Goal: Task Accomplishment & Management: Use online tool/utility

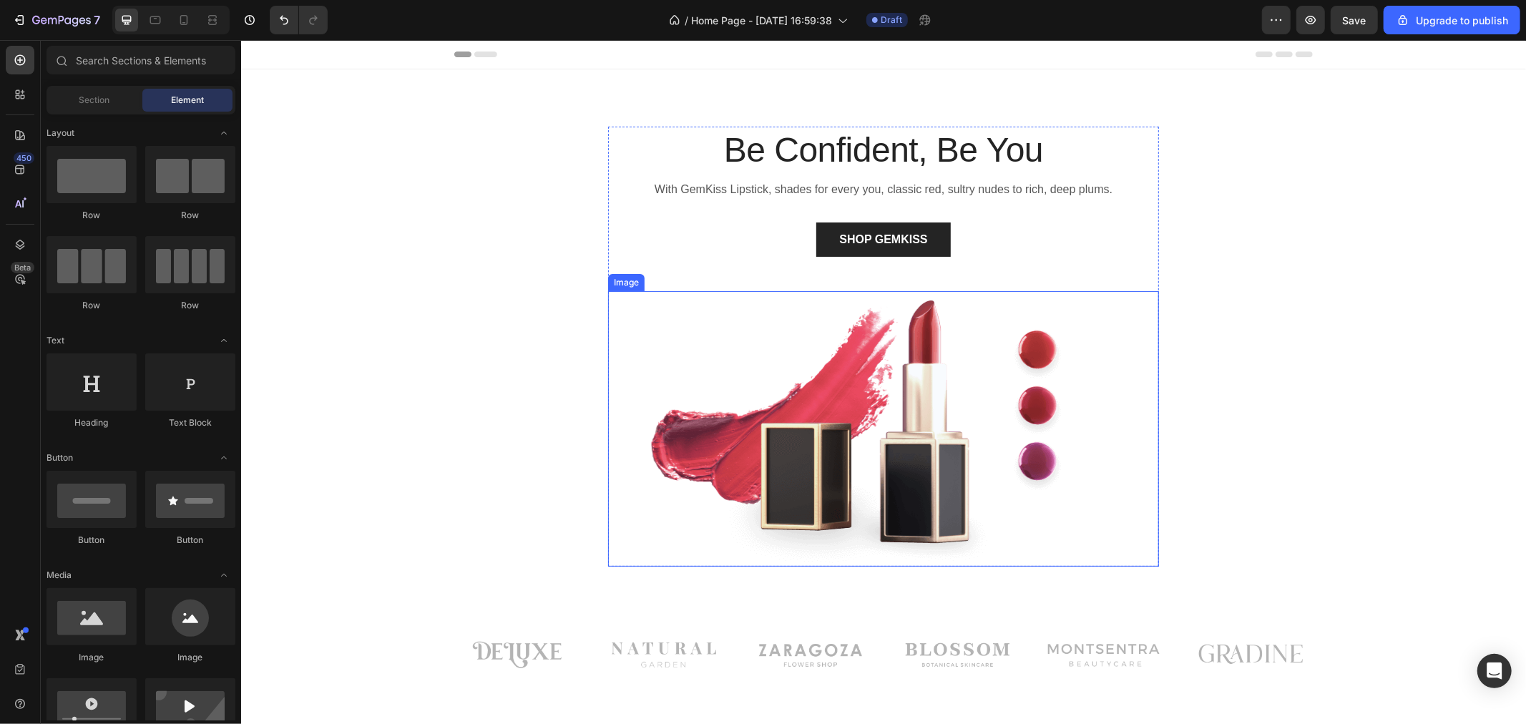
click at [800, 368] on img at bounding box center [882, 427] width 551 height 275
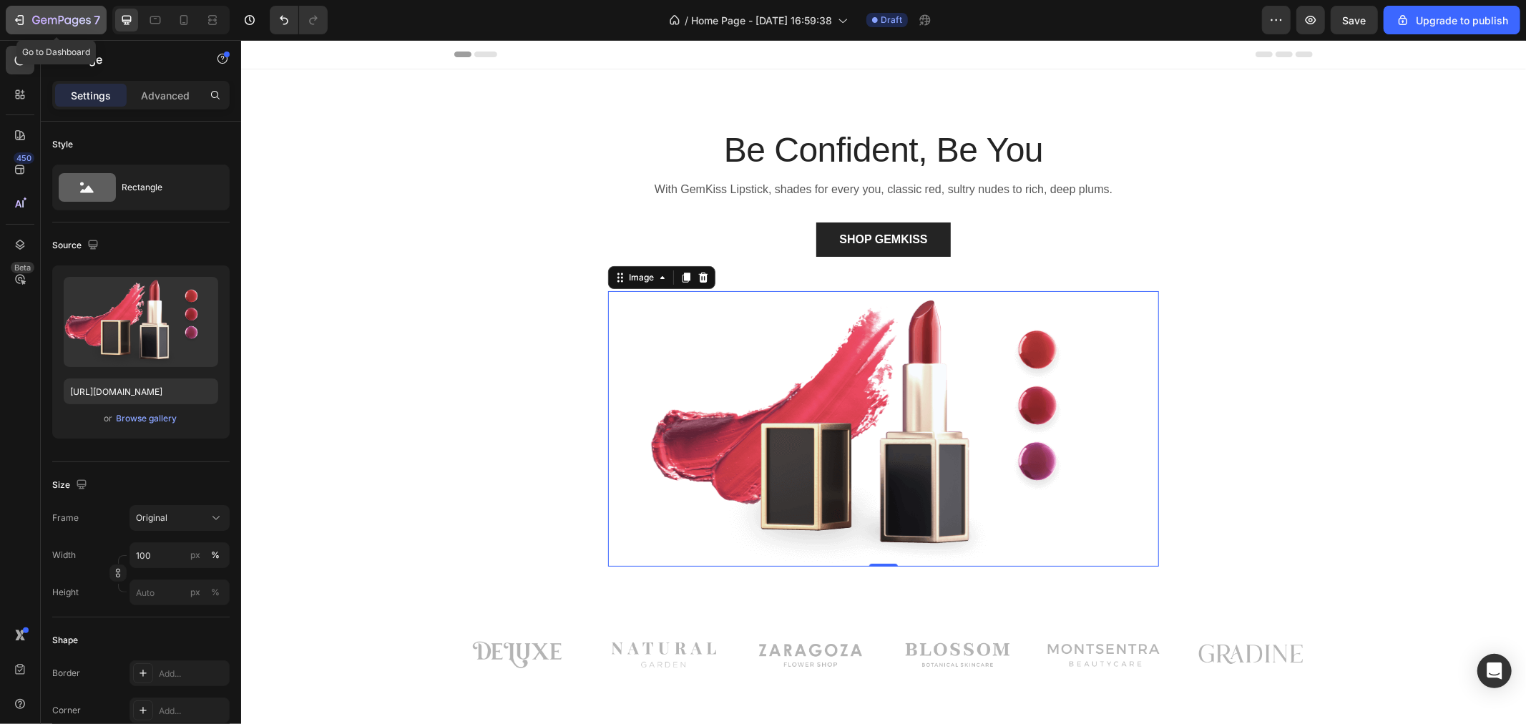
click at [48, 18] on icon "button" at bounding box center [52, 21] width 9 height 6
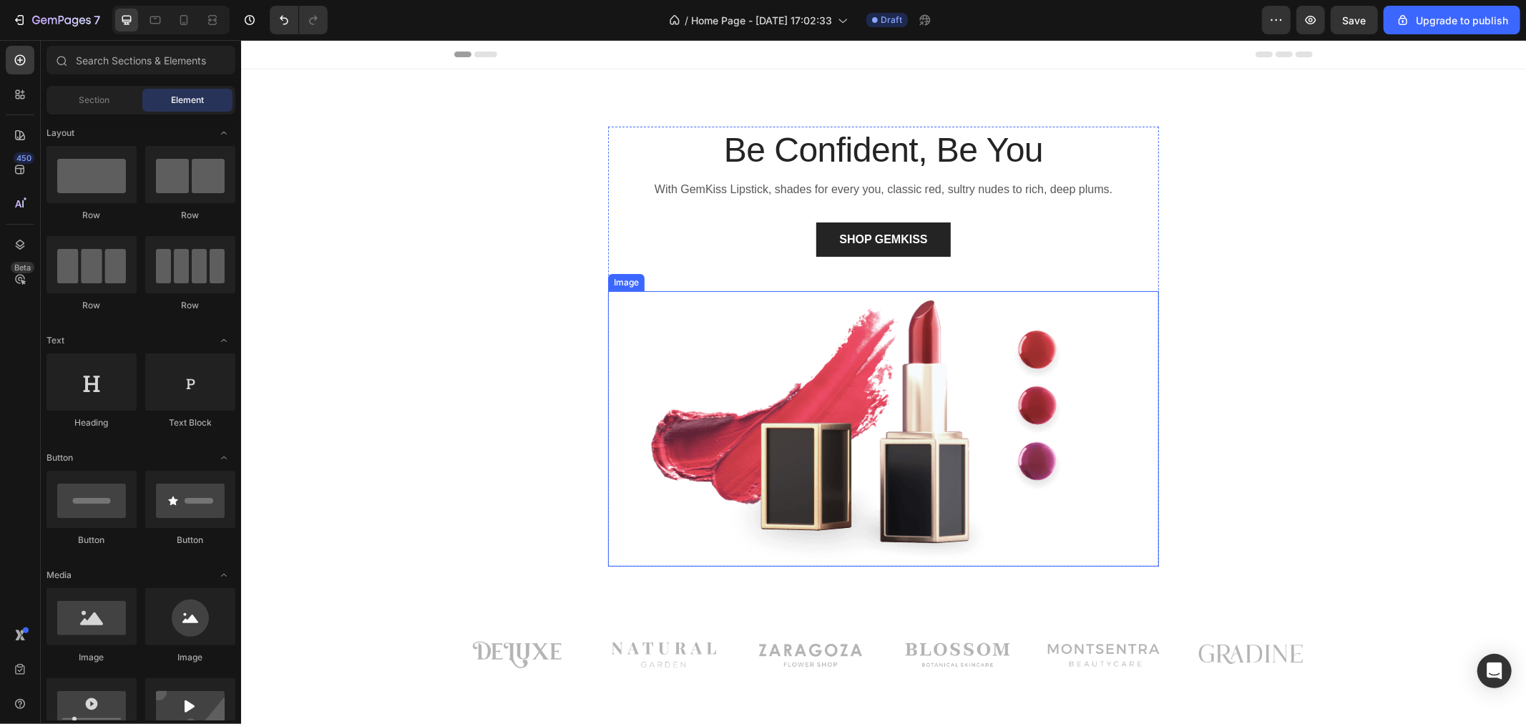
click at [837, 321] on img at bounding box center [882, 427] width 551 height 275
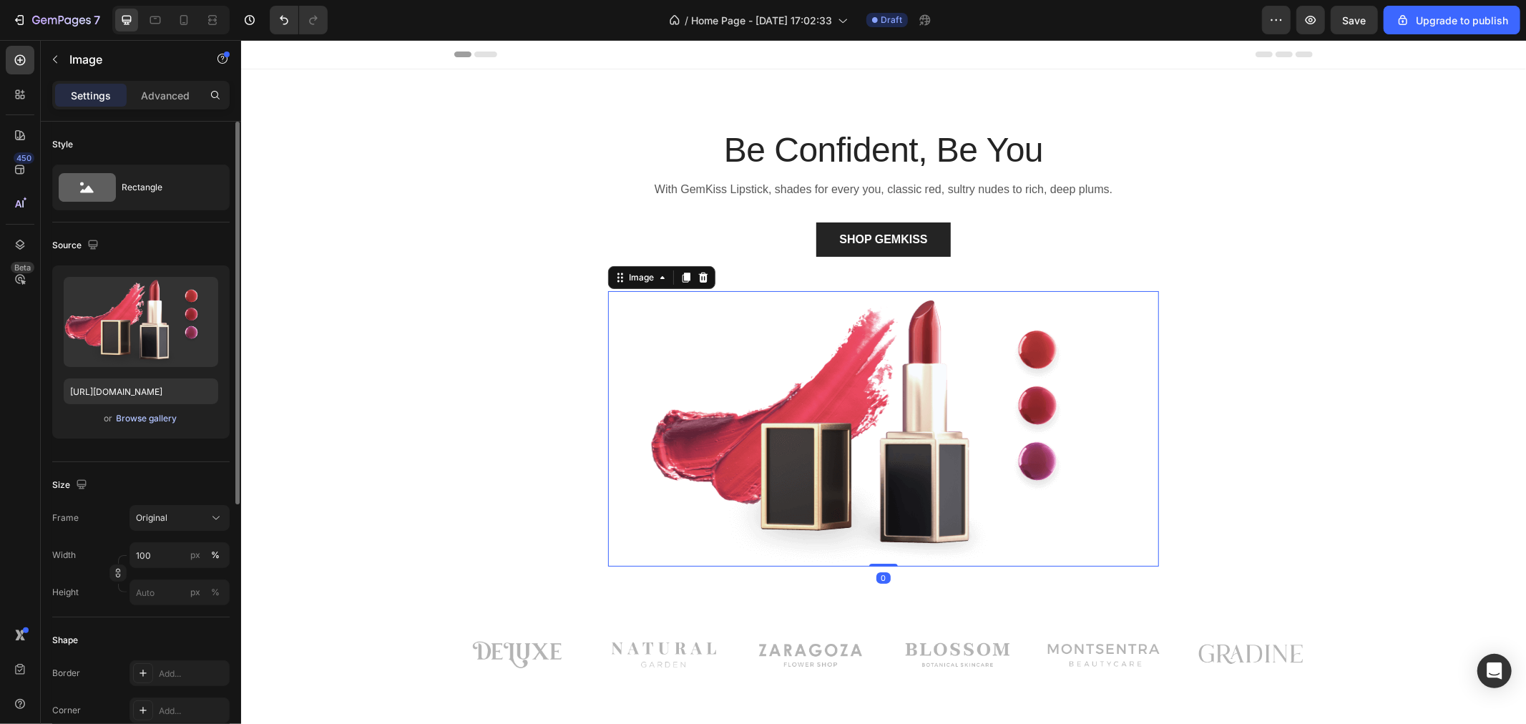
click at [155, 420] on div "Browse gallery" at bounding box center [147, 418] width 61 height 13
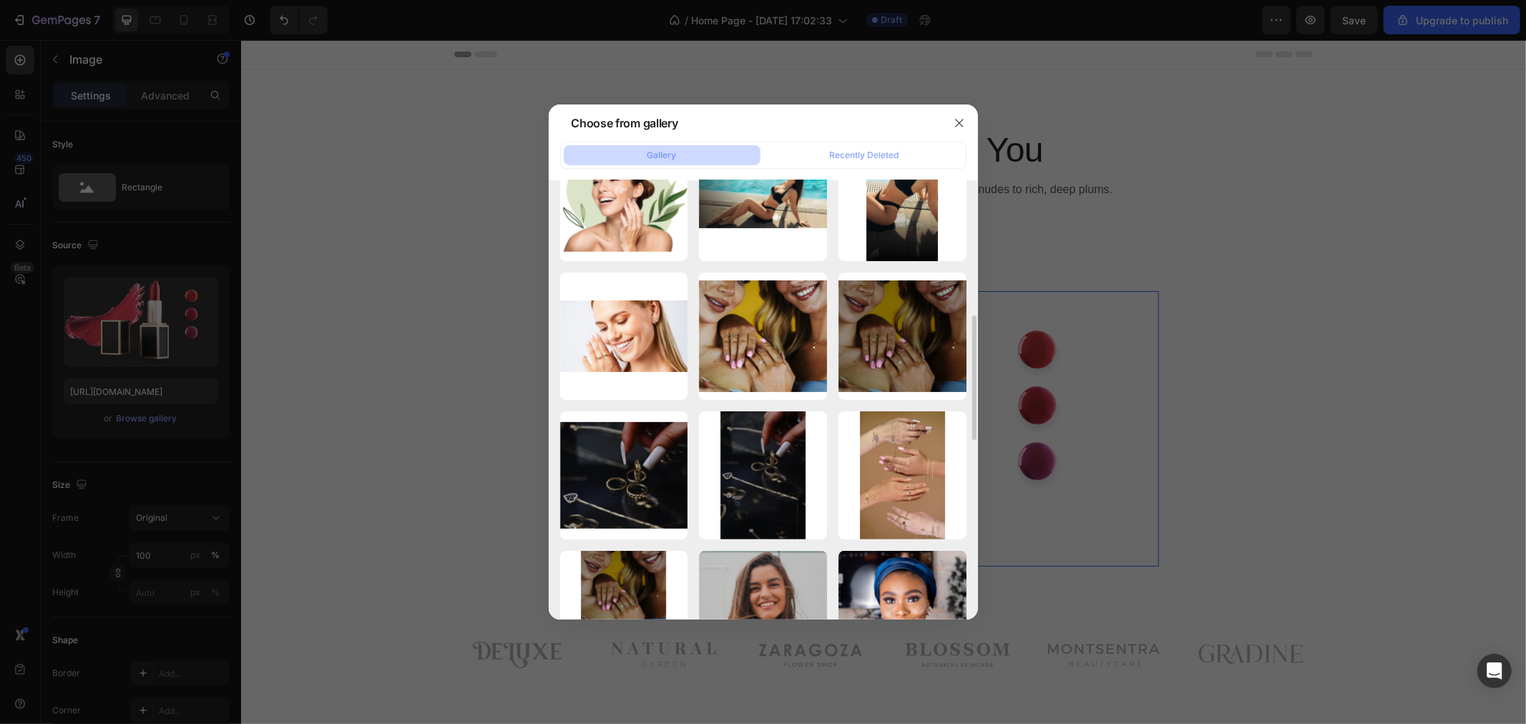
scroll to position [397, 0]
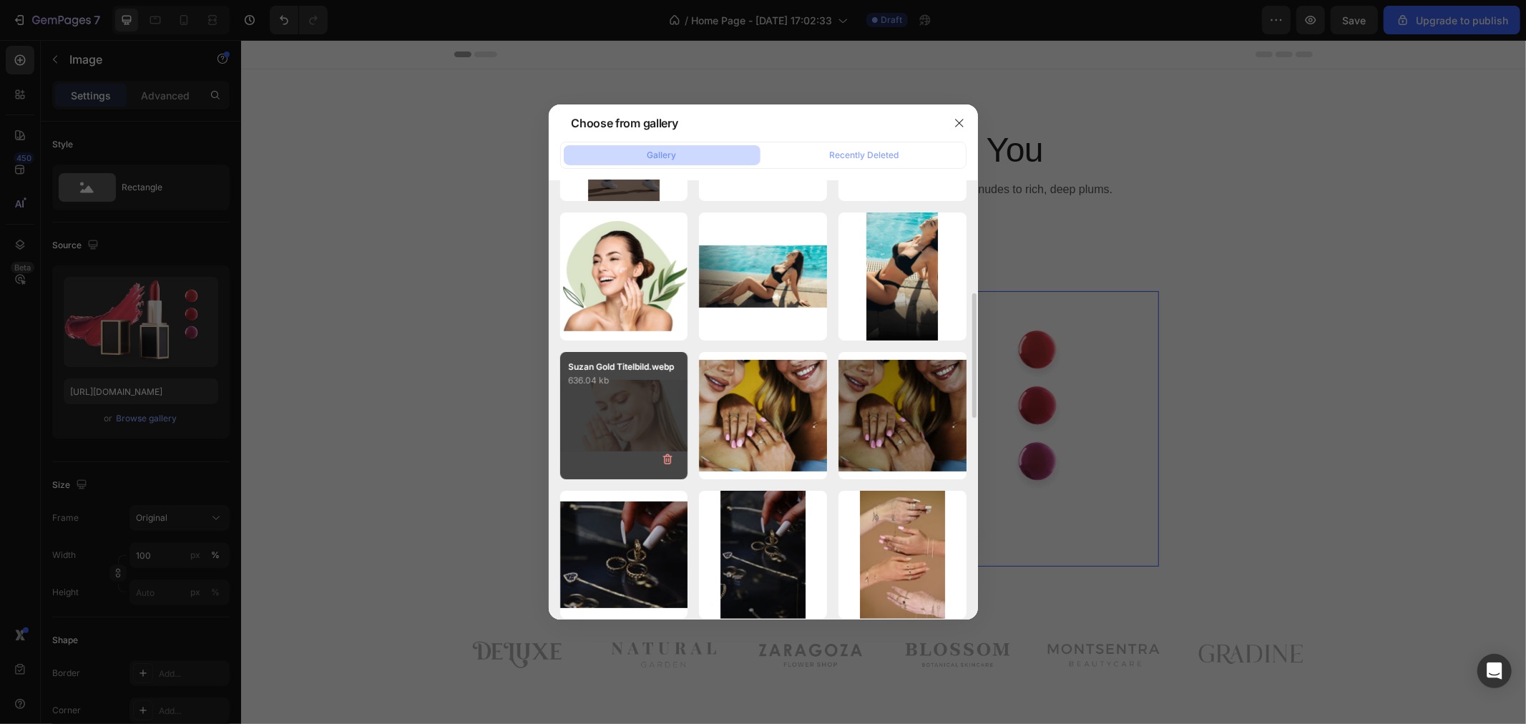
click at [611, 416] on div "Suzan Gold Titelbild.webp 636.04 kb" at bounding box center [624, 416] width 128 height 128
type input "[URL][DOMAIN_NAME]"
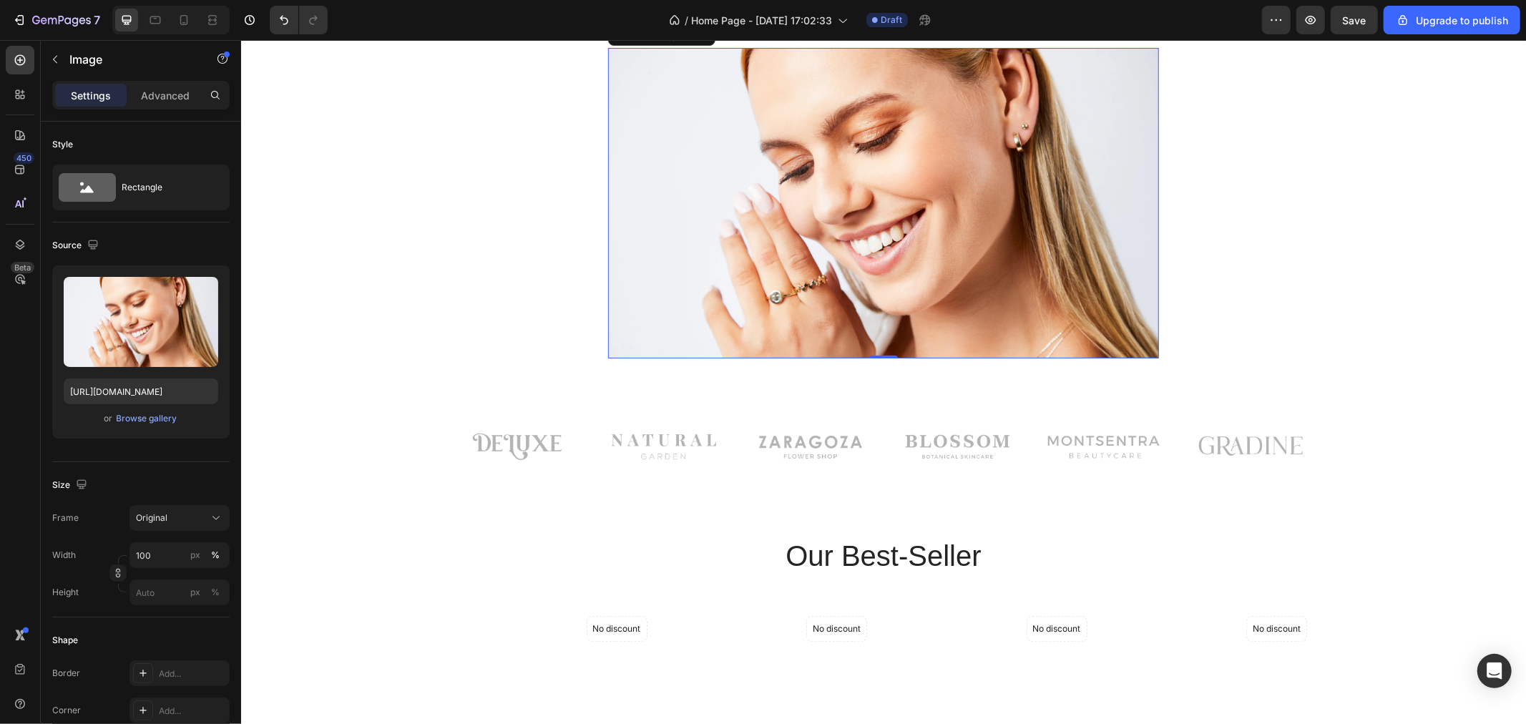
scroll to position [318, 0]
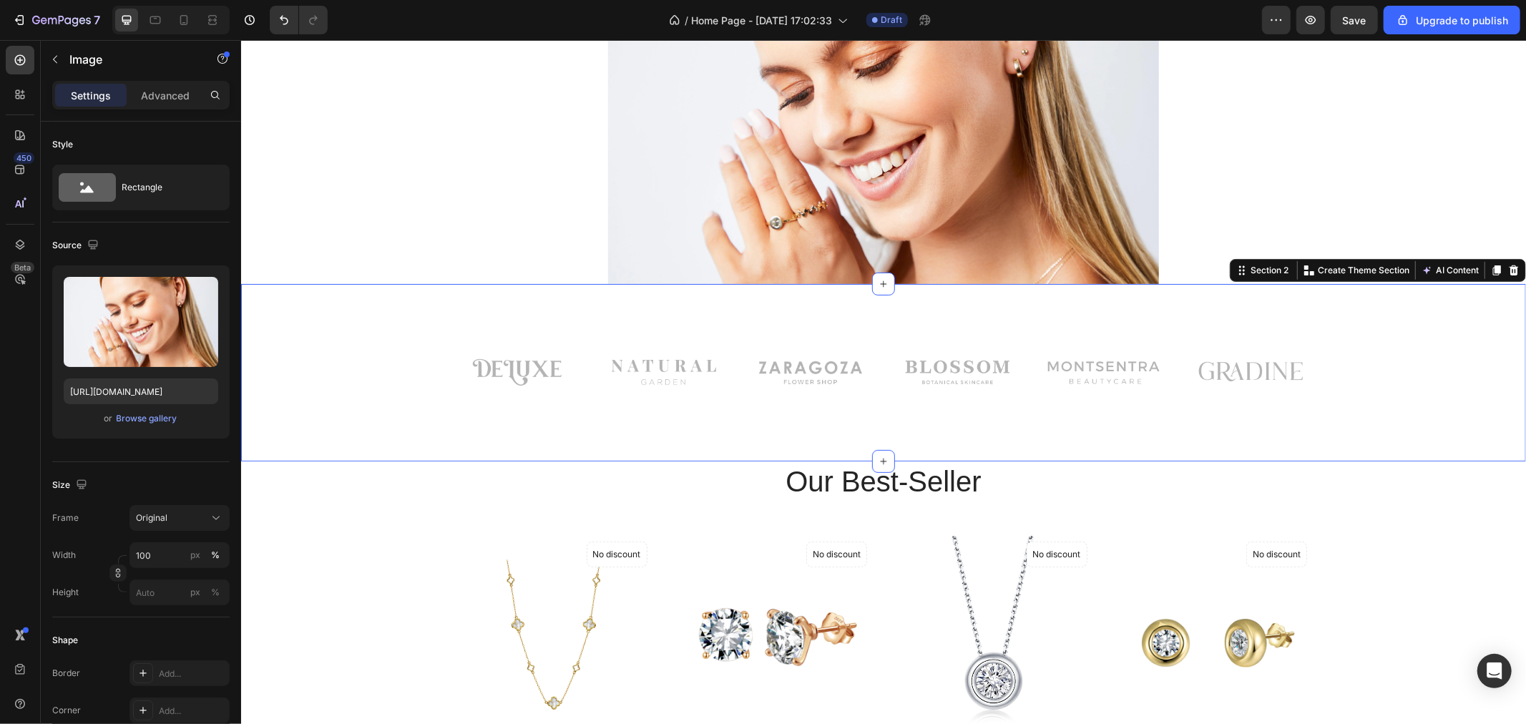
click at [376, 375] on div "Image Image Image Row Image Image Image Row Row" at bounding box center [882, 383] width 1263 height 86
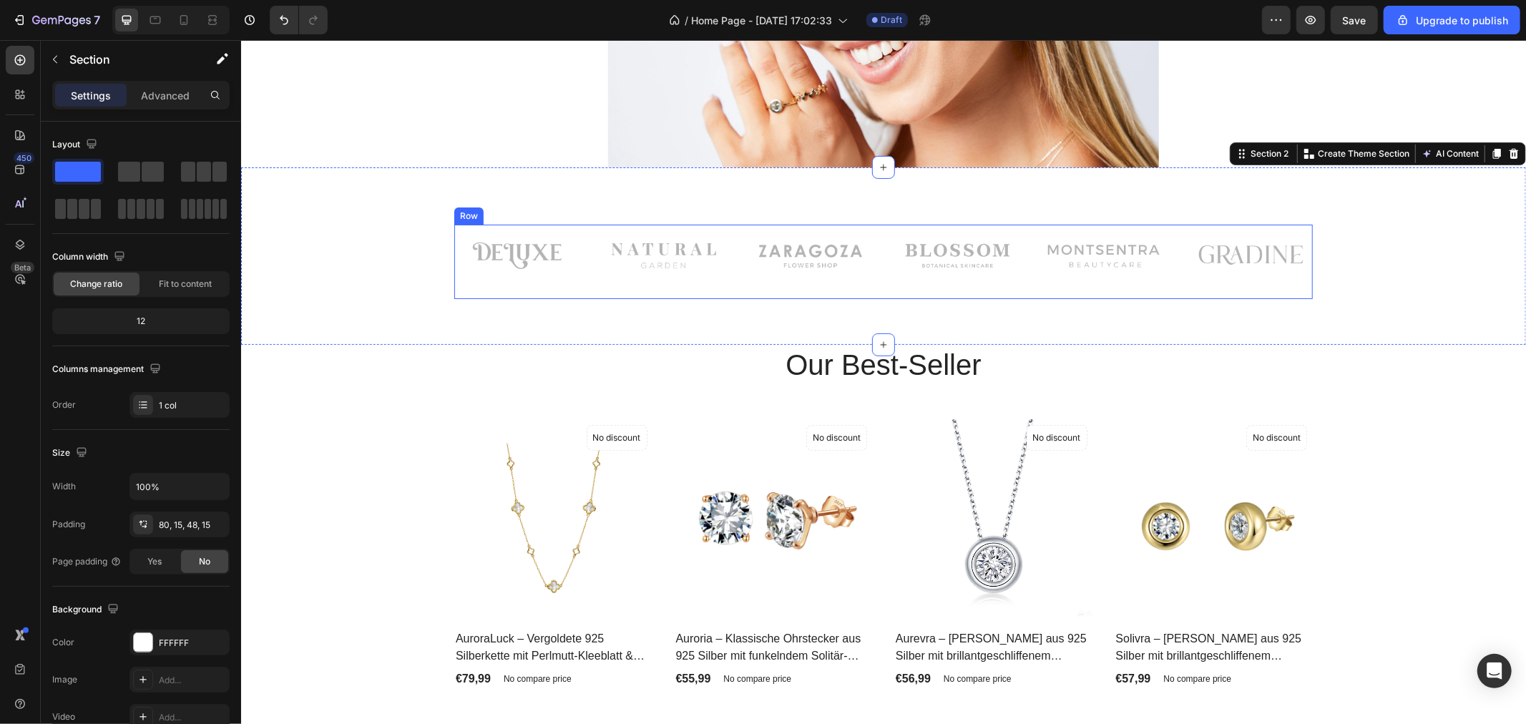
scroll to position [476, 0]
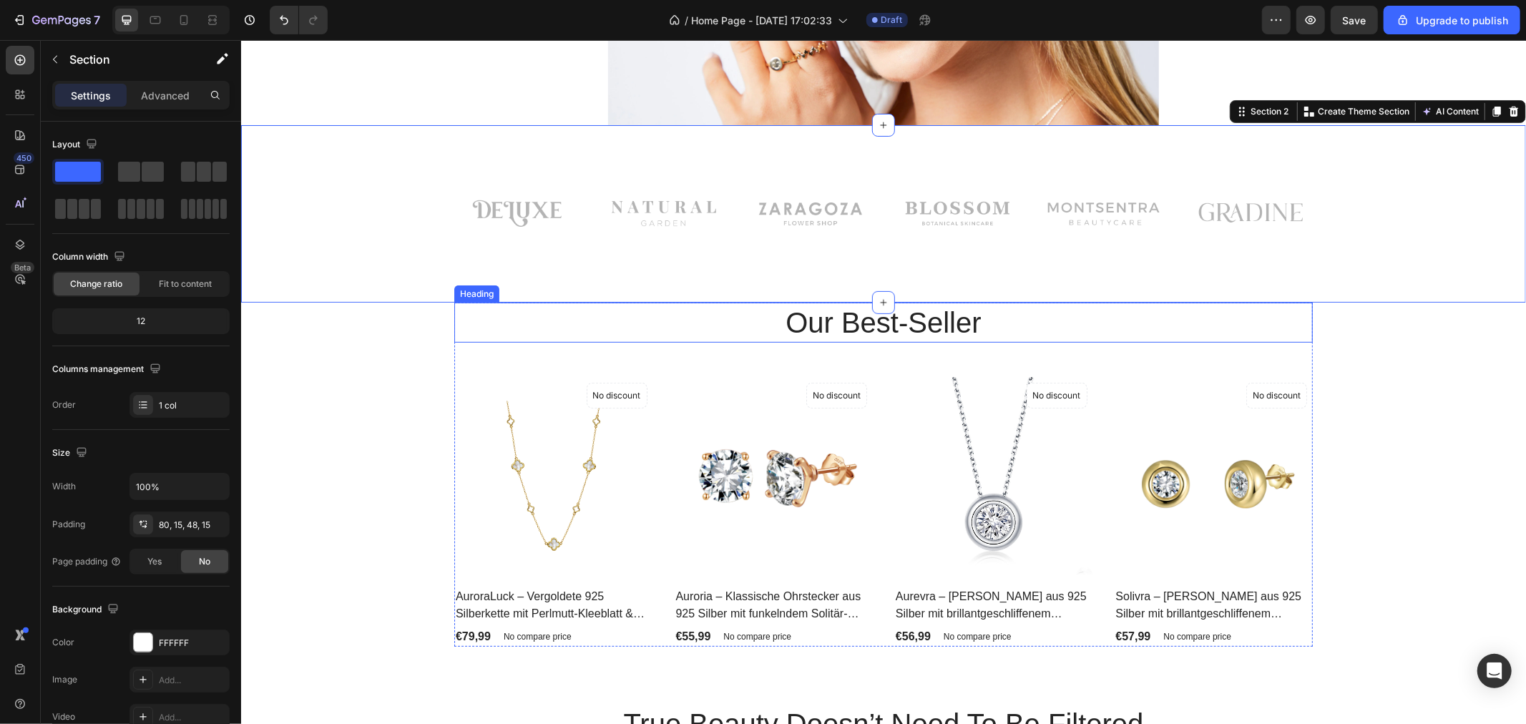
click at [686, 325] on p "Our Best-Seller" at bounding box center [882, 321] width 855 height 37
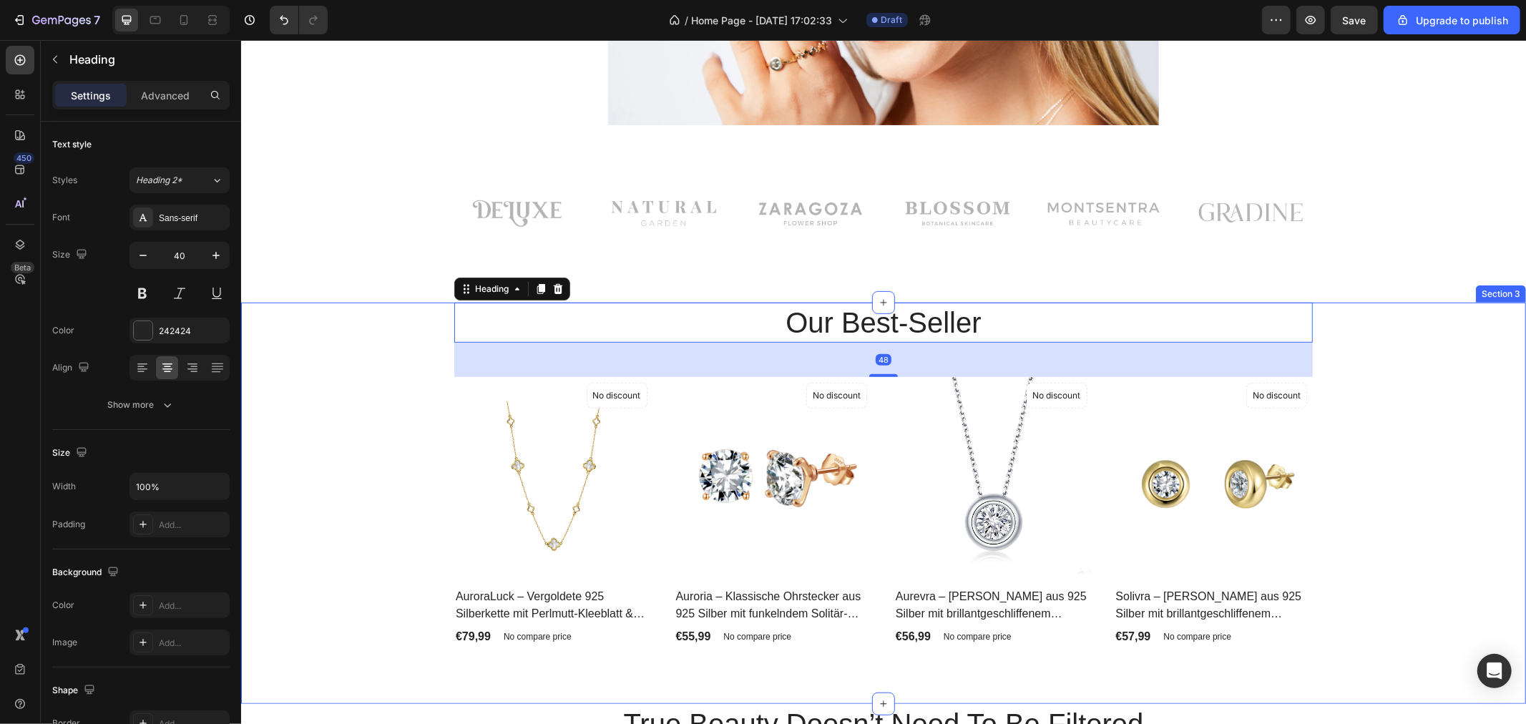
click at [319, 432] on div "Our Best-Seller Heading 48 Product Images No discount Not be displayed when pub…" at bounding box center [882, 474] width 1263 height 345
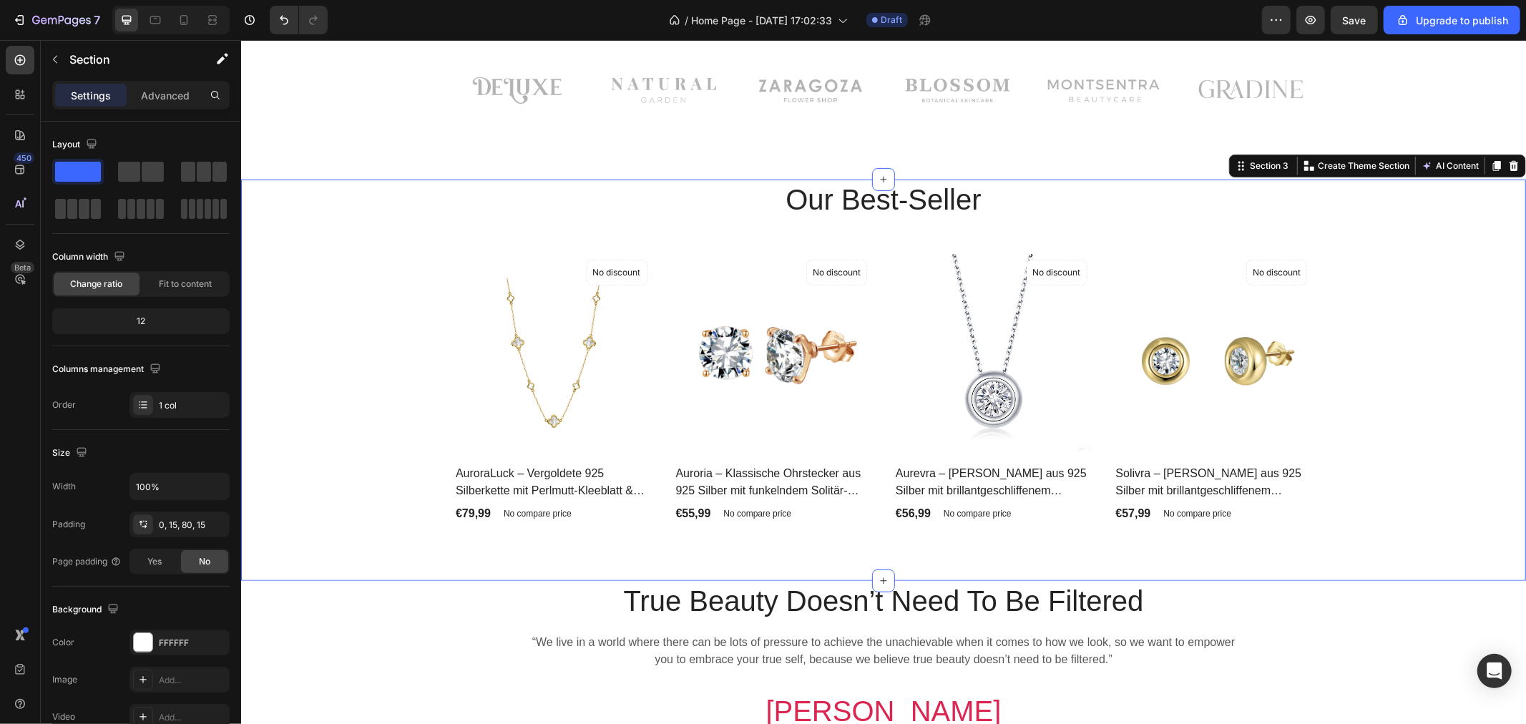
scroll to position [635, 0]
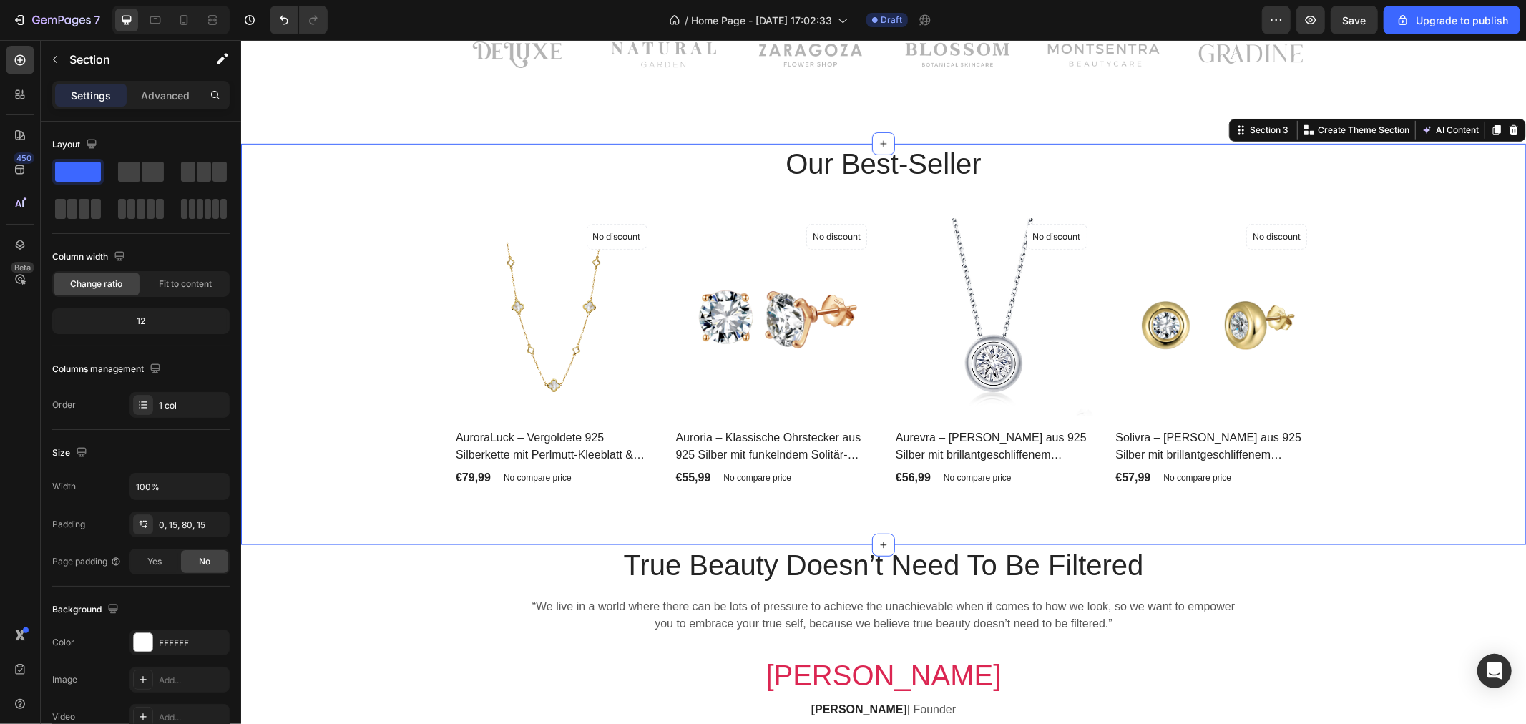
click at [396, 319] on div "Our Best-Seller Heading Product Images No discount Not be displayed when publis…" at bounding box center [882, 315] width 1263 height 345
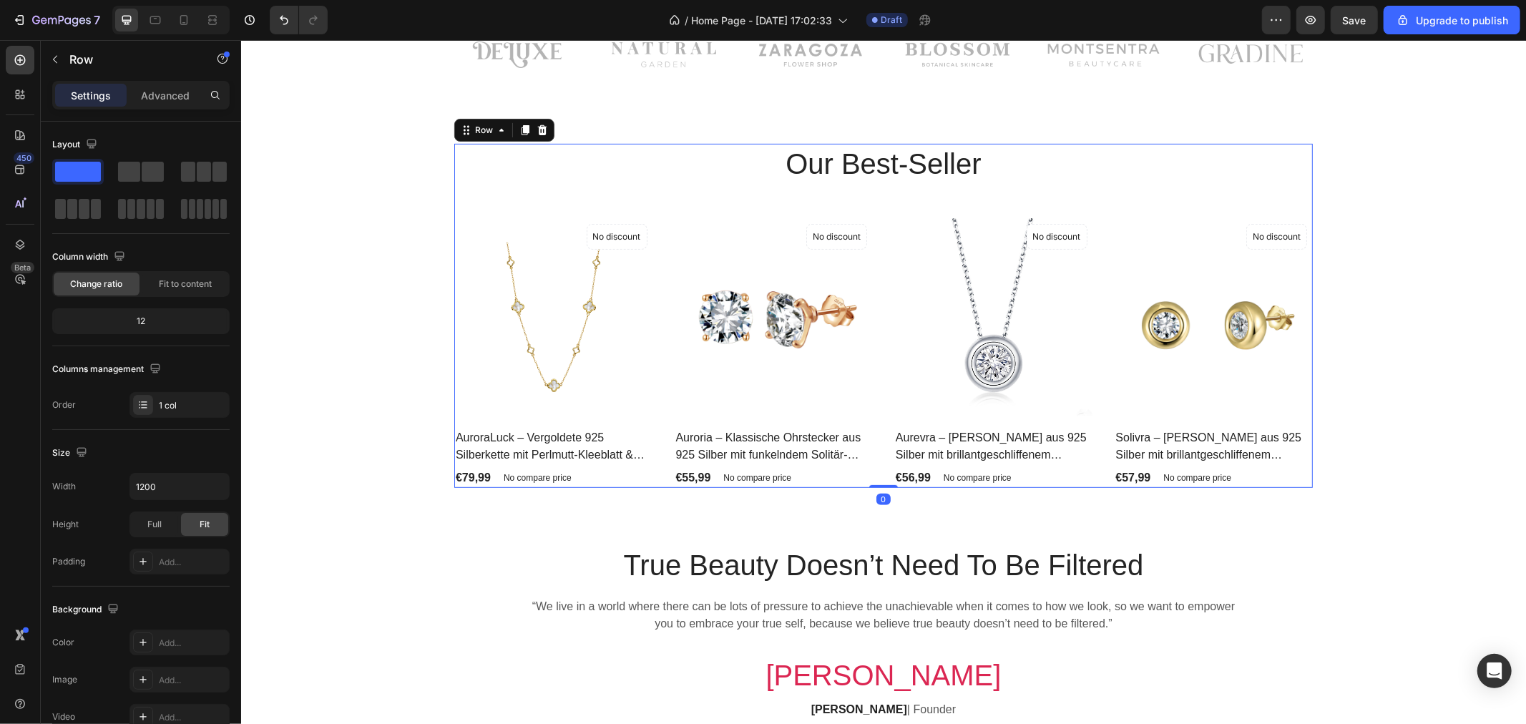
click at [841, 193] on div "Our Best-Seller Heading Product Images No discount Not be displayed when publis…" at bounding box center [882, 315] width 858 height 345
click at [320, 265] on div "Our Best-Seller Heading Product Images No discount Not be displayed when publis…" at bounding box center [882, 315] width 1263 height 345
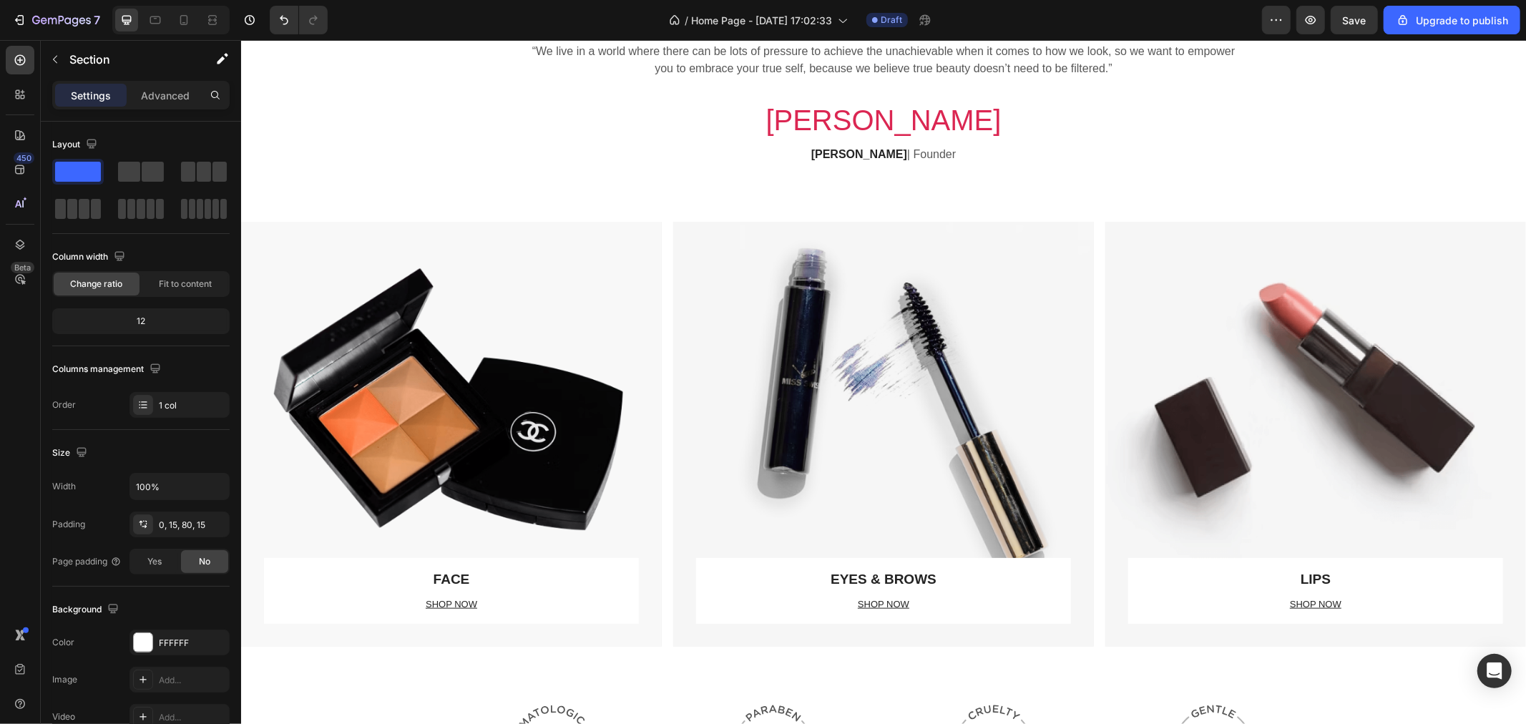
scroll to position [1192, 0]
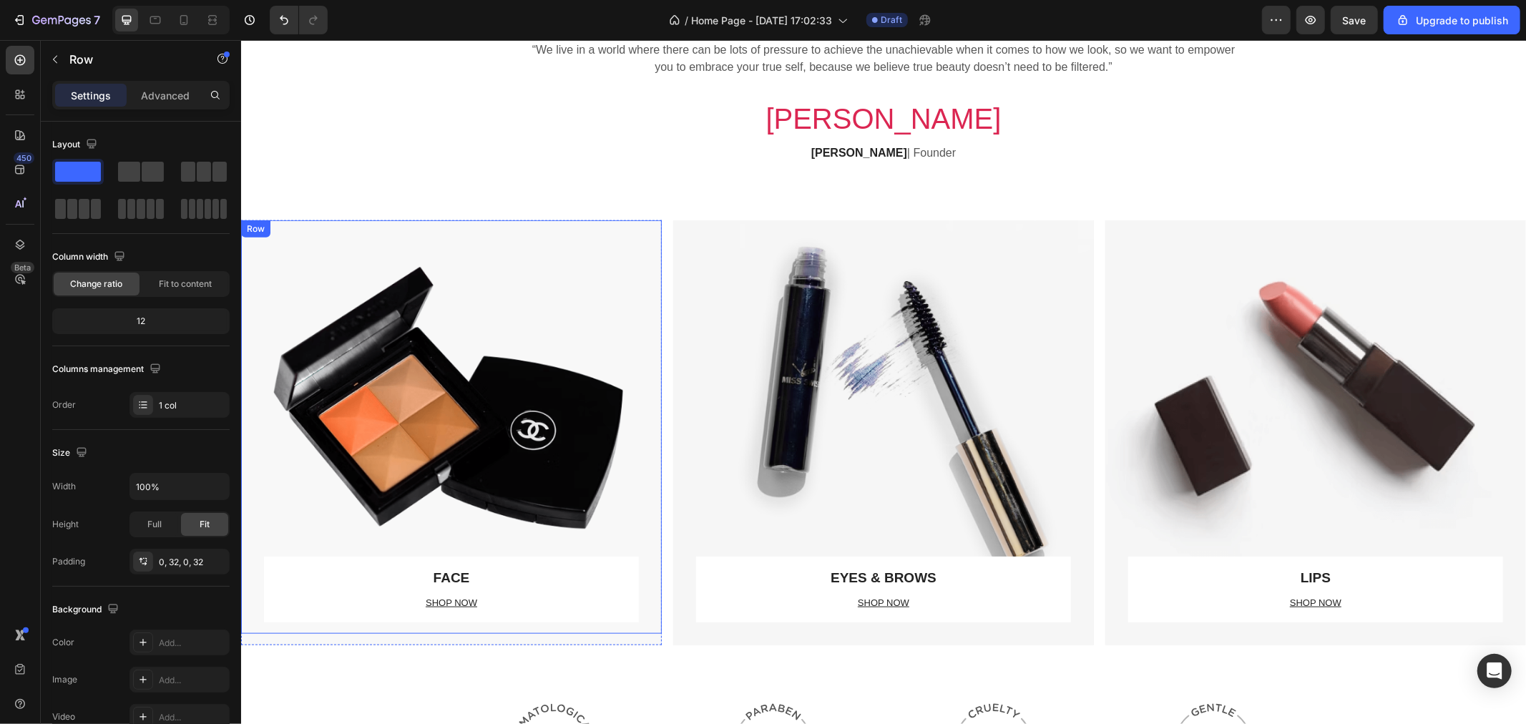
click at [491, 416] on div "FACE Text block SHOP NOW Text block Row" at bounding box center [450, 426] width 375 height 413
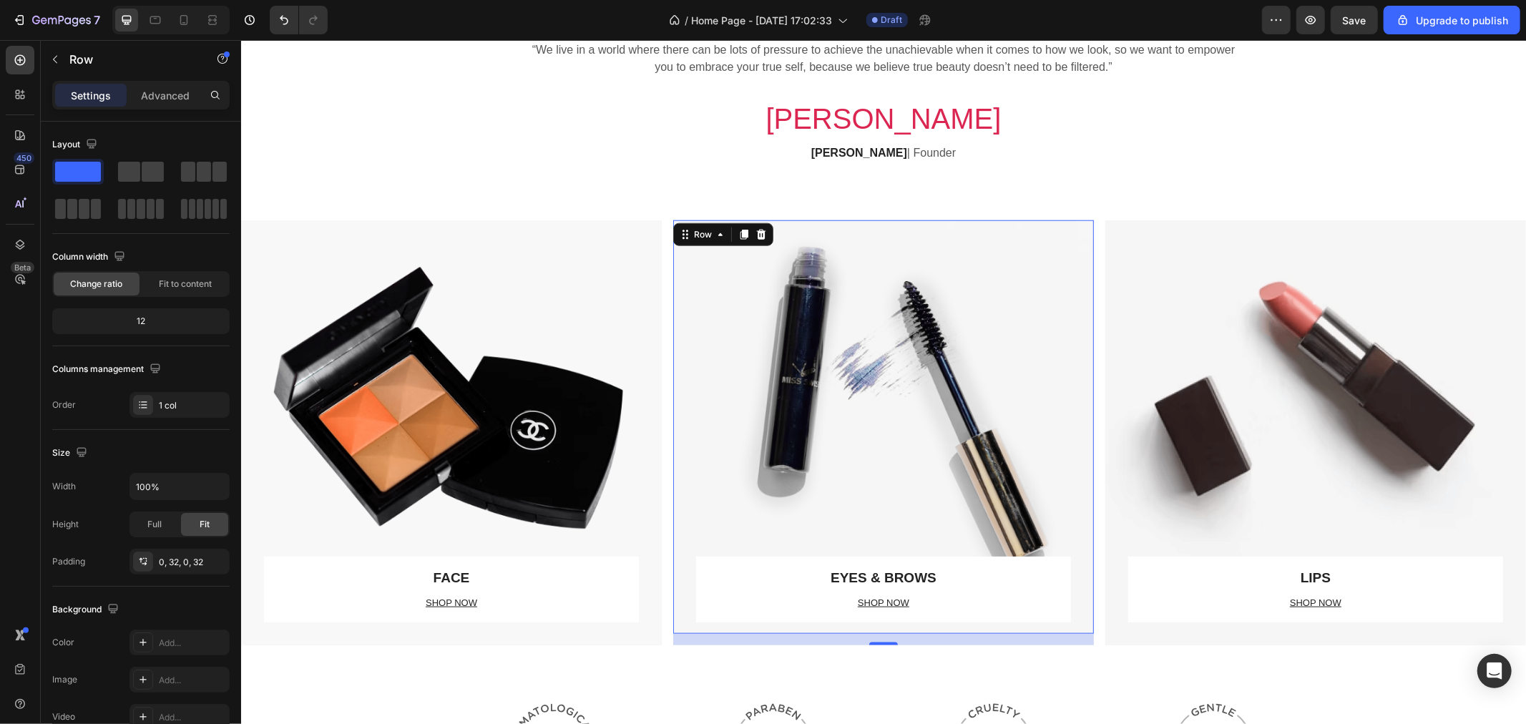
click at [776, 421] on div "EYES & BROWS Text block SHOP NOW Text block Row" at bounding box center [882, 426] width 375 height 413
click at [1195, 401] on div "LIPS Text block SHOP NOW Text block Row" at bounding box center [1314, 426] width 375 height 413
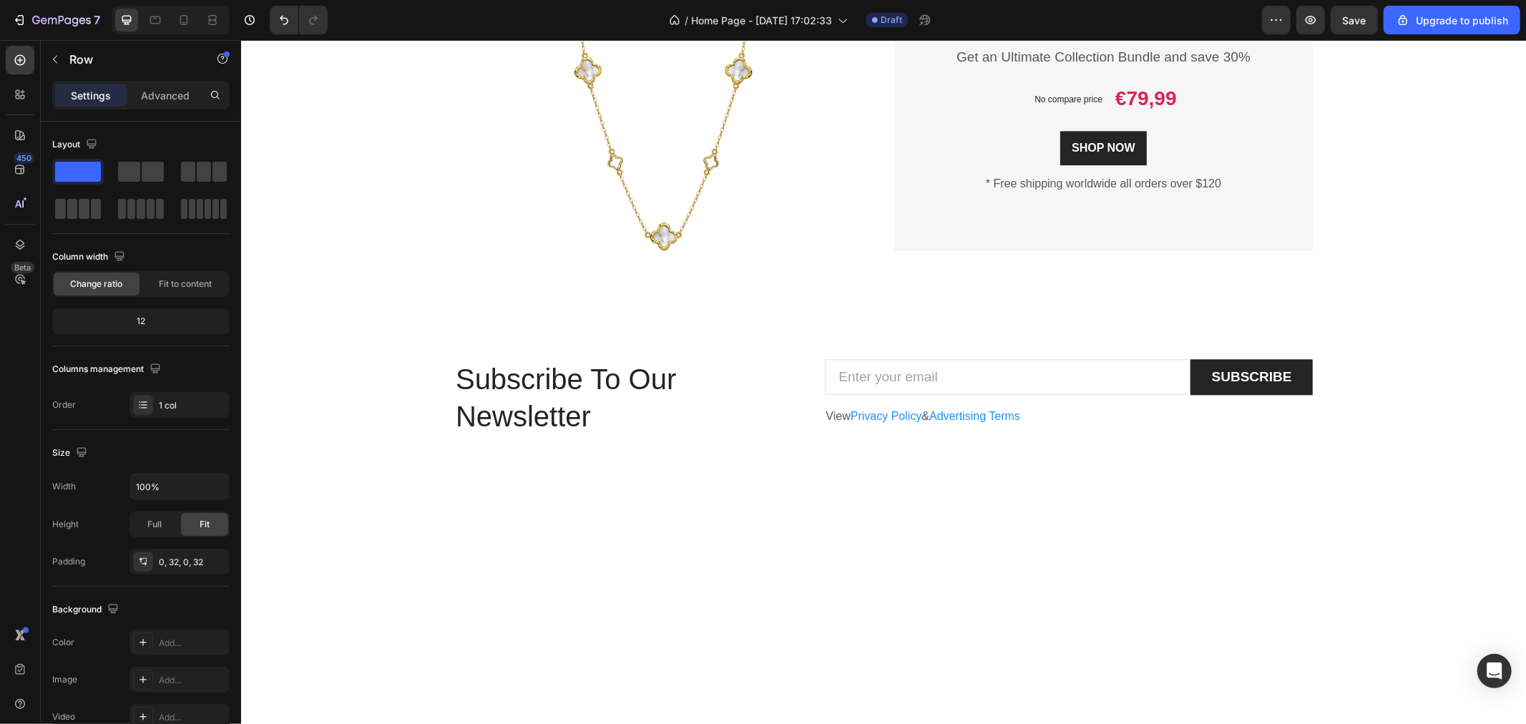
scroll to position [2861, 0]
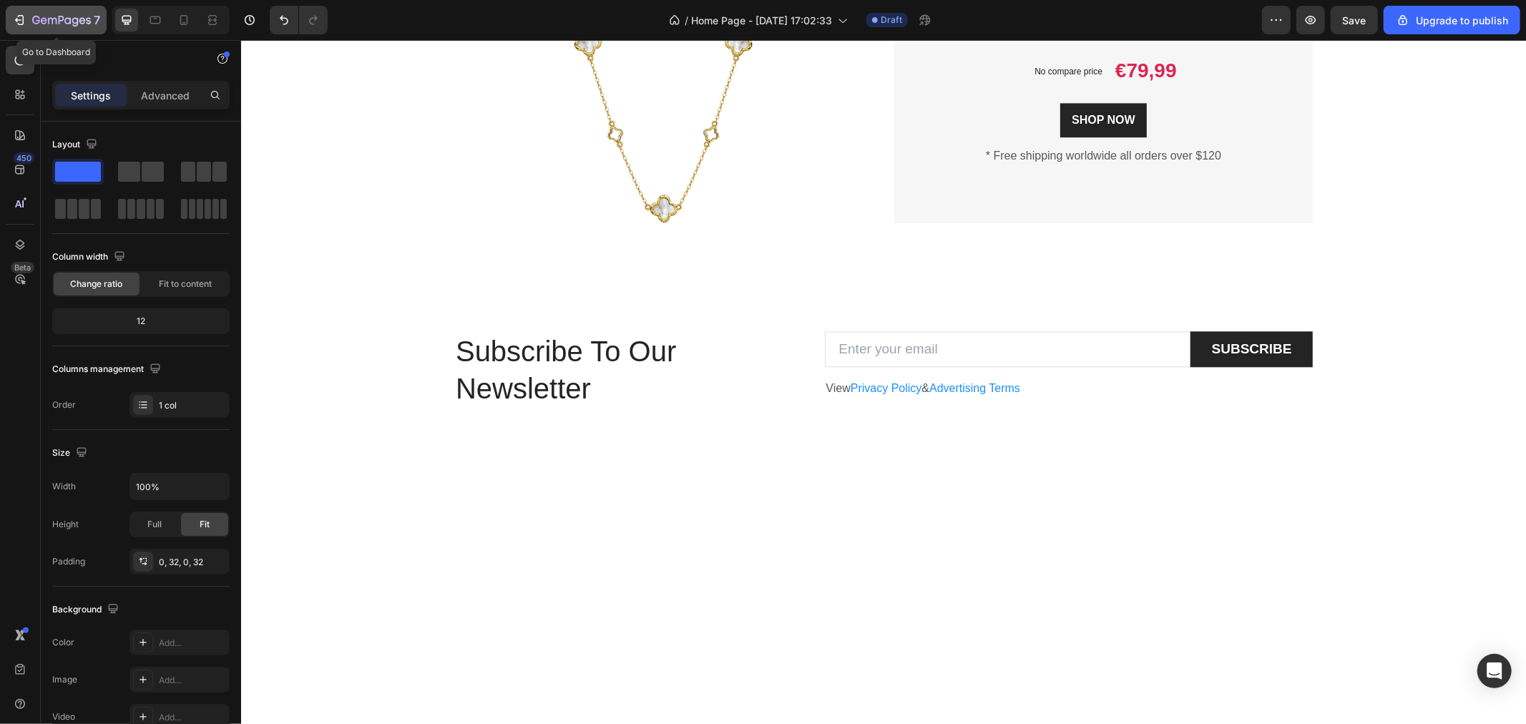
click at [22, 20] on icon "button" at bounding box center [19, 20] width 14 height 14
